Goal: Information Seeking & Learning: Learn about a topic

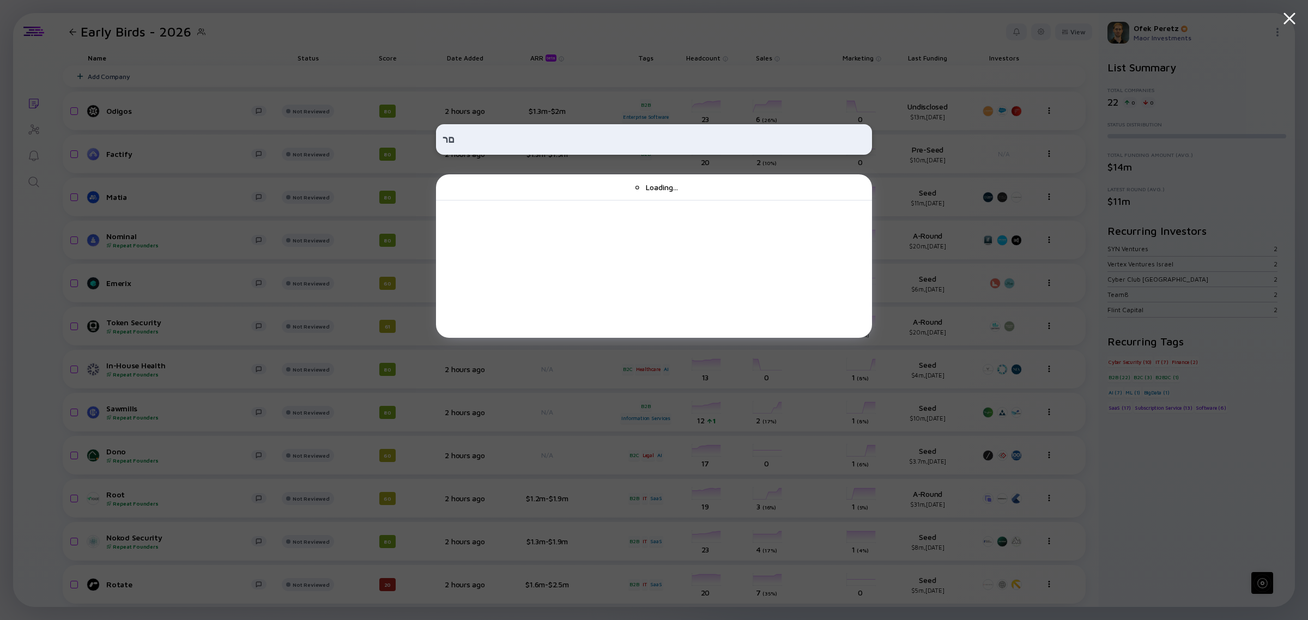
type input "ם"
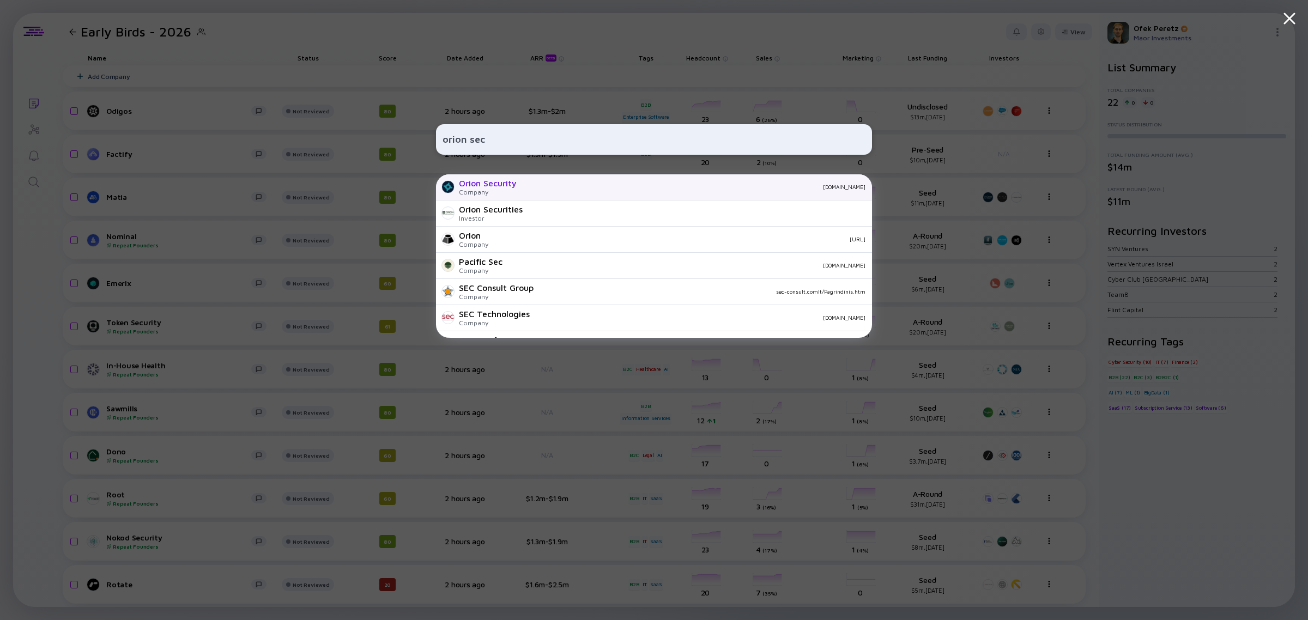
type input "orion sec"
click at [506, 182] on div "Orion Security" at bounding box center [488, 183] width 58 height 10
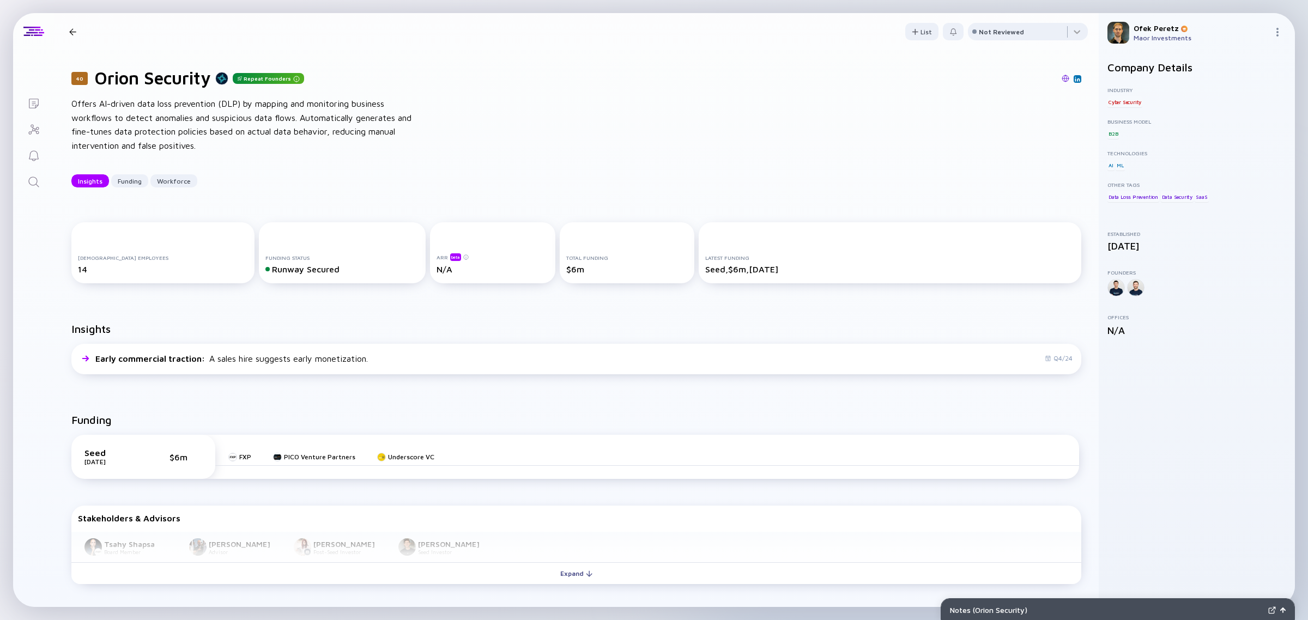
click at [1062, 80] on img at bounding box center [1066, 79] width 8 height 8
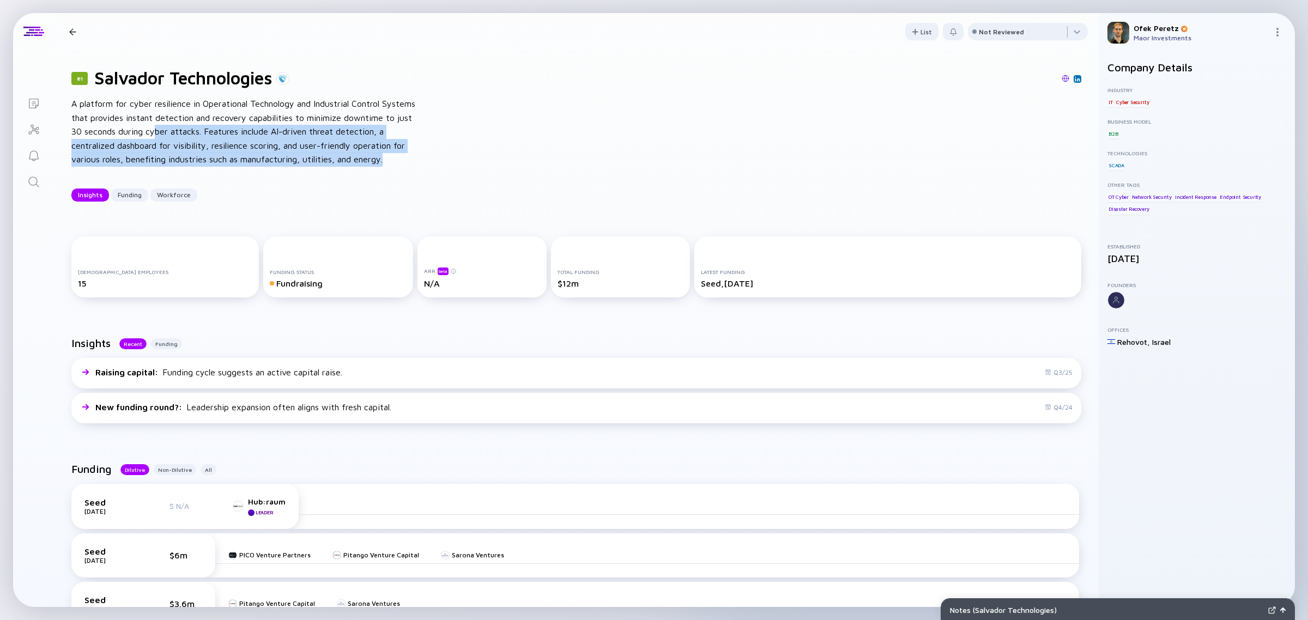
click at [1062, 76] on img at bounding box center [1066, 79] width 8 height 8
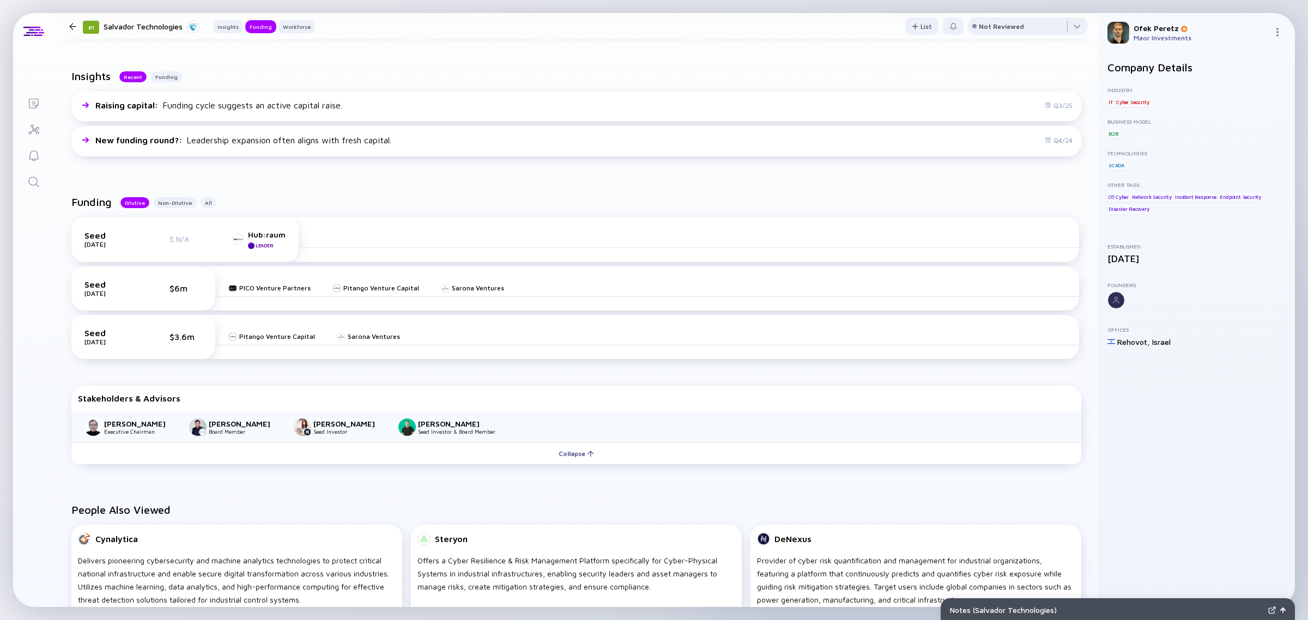
scroll to position [273, 0]
